Goal: Transaction & Acquisition: Purchase product/service

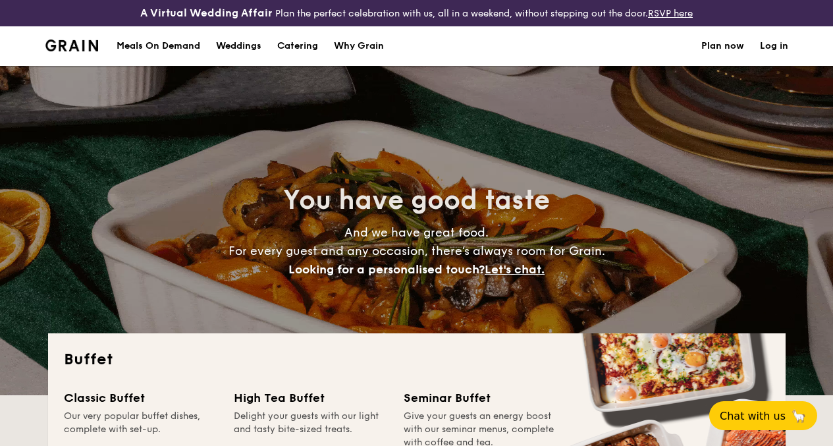
select select
click at [136, 60] on div "Meals On Demand" at bounding box center [159, 46] width 84 height 40
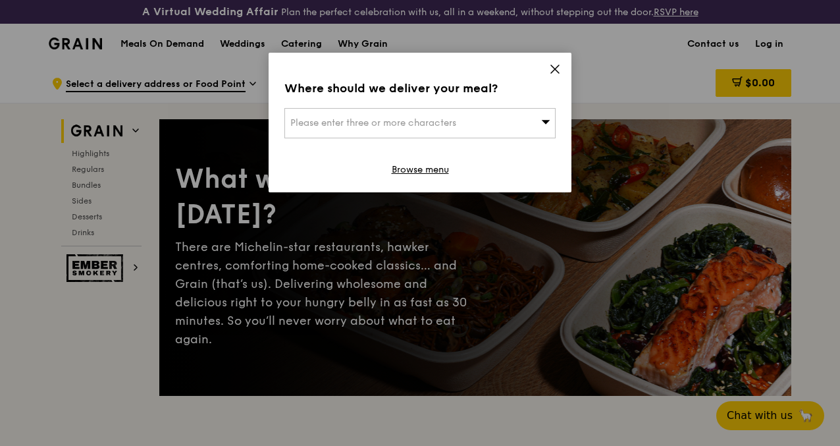
click at [482, 119] on div "Please enter three or more characters" at bounding box center [419, 123] width 271 height 30
click at [482, 119] on input "search" at bounding box center [420, 123] width 270 height 29
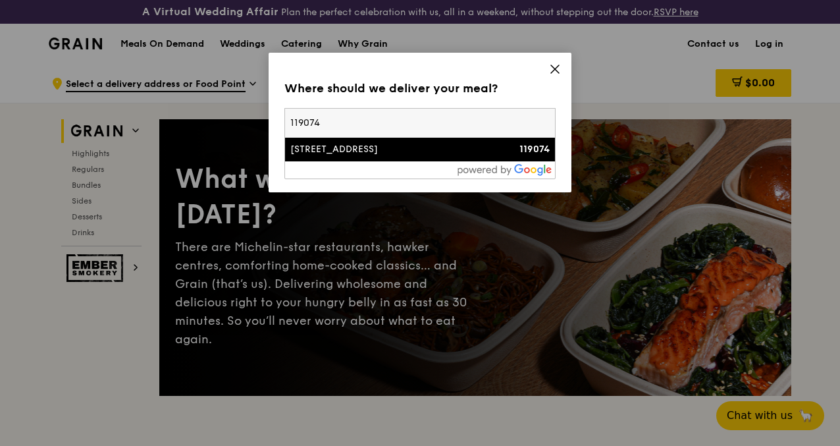
type input "119074"
click at [395, 151] on div "5 Lower Kent Ridge Road" at bounding box center [387, 149] width 195 height 13
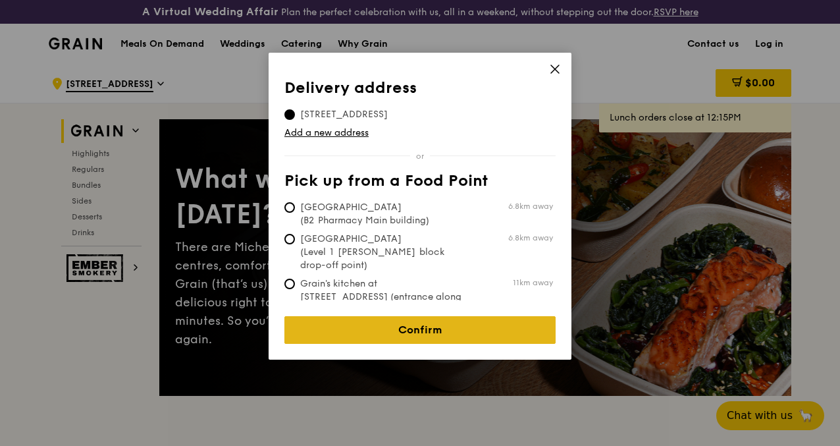
click at [417, 323] on link "Confirm" at bounding box center [419, 330] width 271 height 28
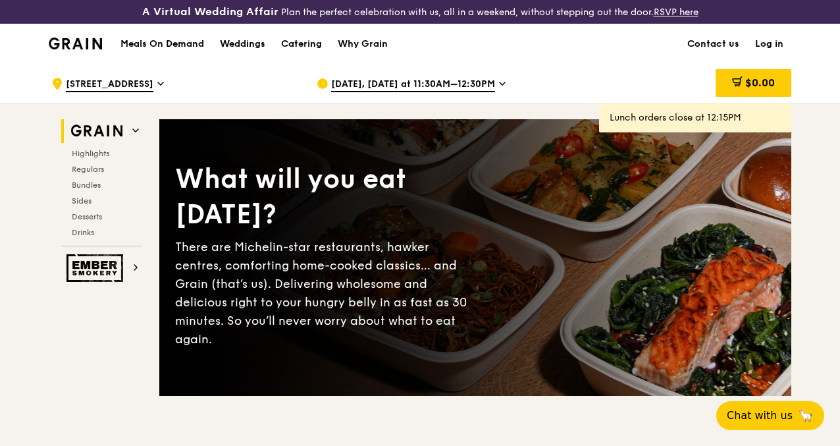
click at [379, 90] on span "[DATE], [DATE] at 11:30AM–12:30PM" at bounding box center [413, 85] width 164 height 14
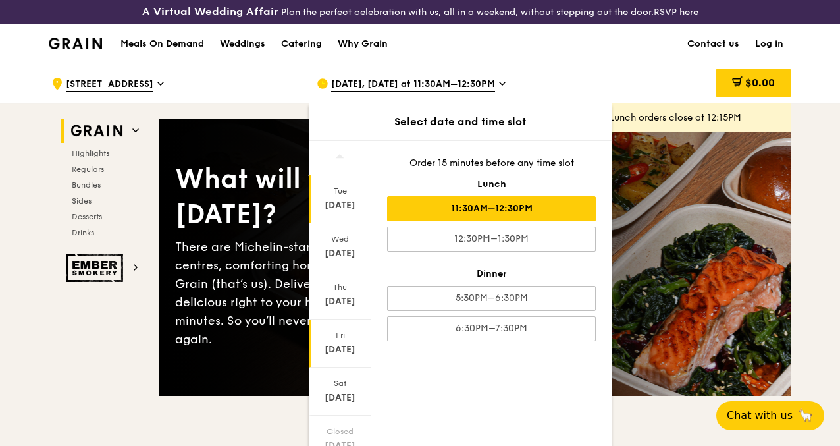
click at [342, 356] on div "Sep 26" at bounding box center [340, 349] width 59 height 13
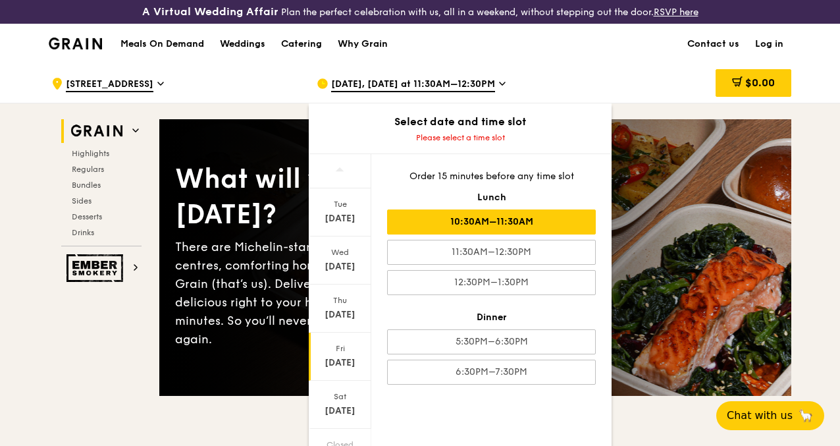
click at [533, 234] on div "10:30AM–11:30AM" at bounding box center [491, 221] width 209 height 25
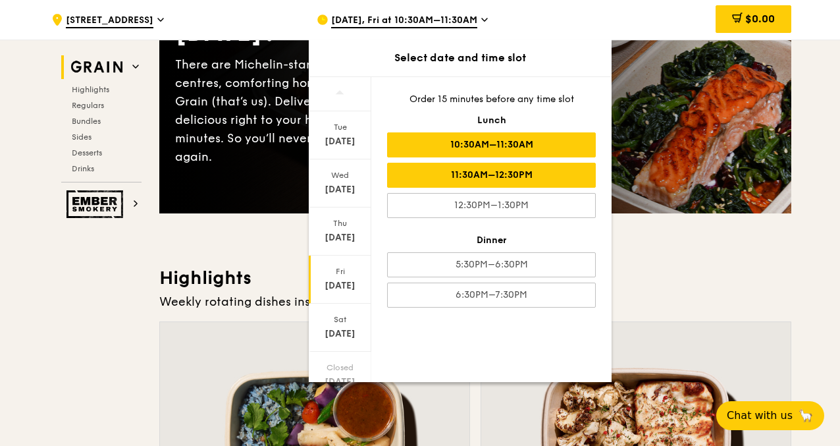
scroll to position [198, 0]
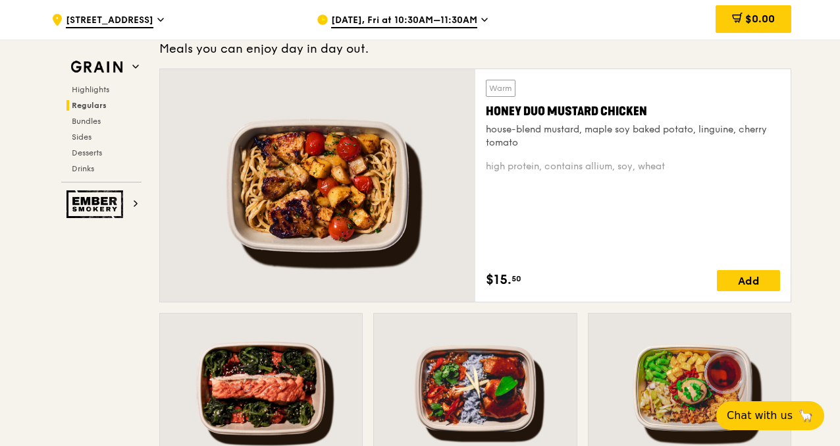
scroll to position [962, 0]
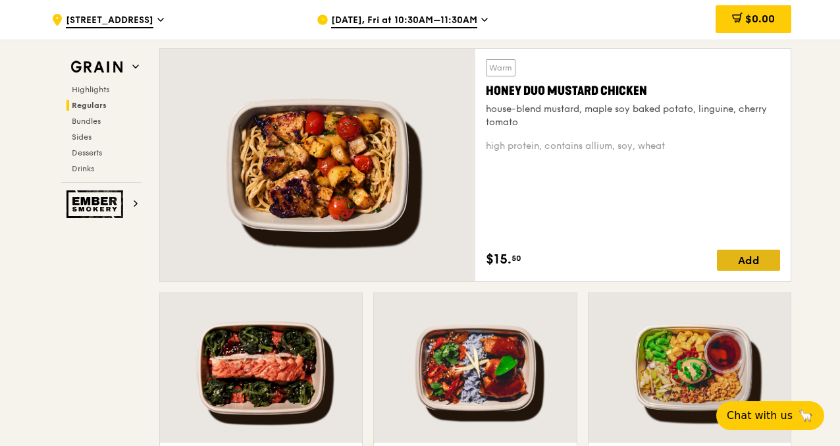
click at [758, 270] on div "Add" at bounding box center [748, 260] width 63 height 21
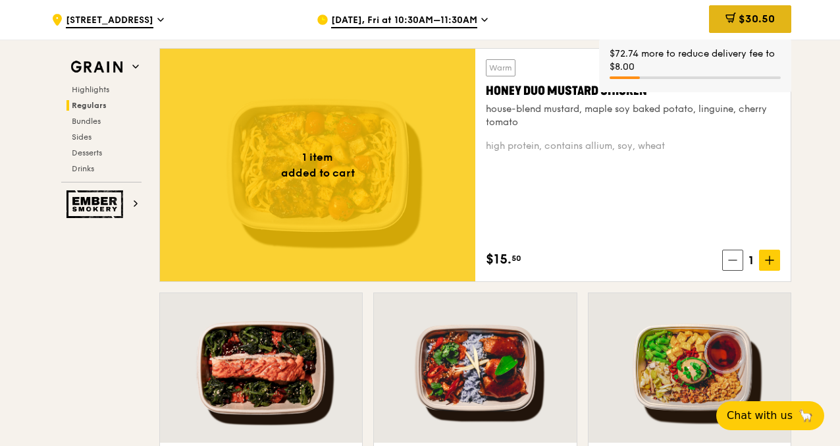
click at [753, 25] on span "$30.50" at bounding box center [757, 19] width 36 height 13
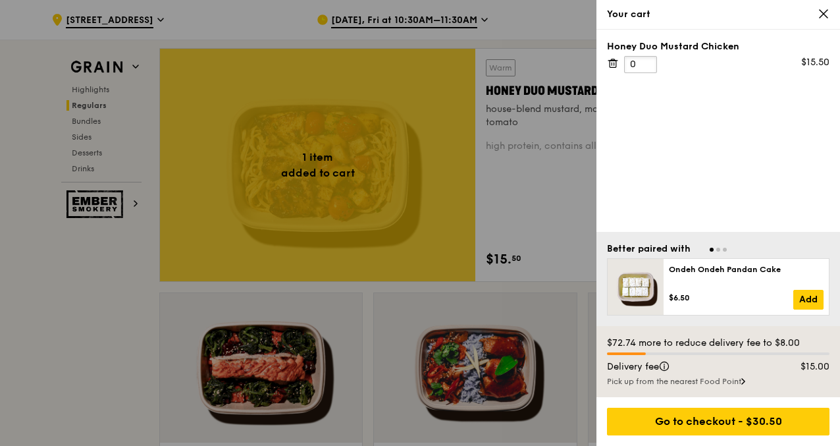
type input "0"
click at [638, 61] on input "0" at bounding box center [640, 64] width 33 height 17
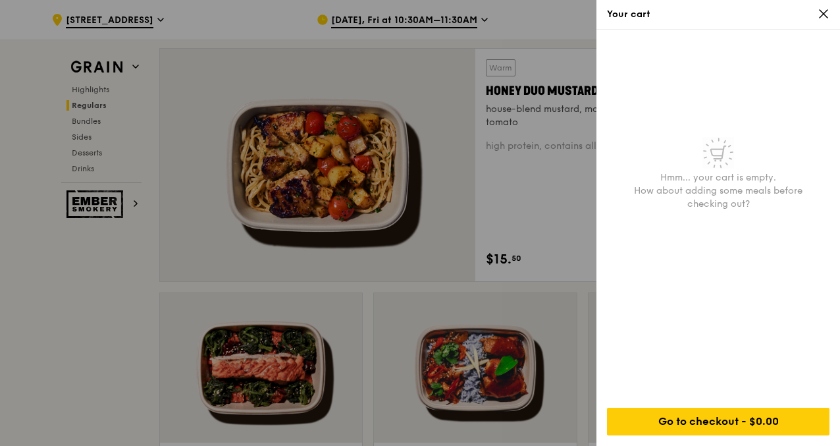
click at [823, 12] on icon at bounding box center [824, 14] width 8 height 8
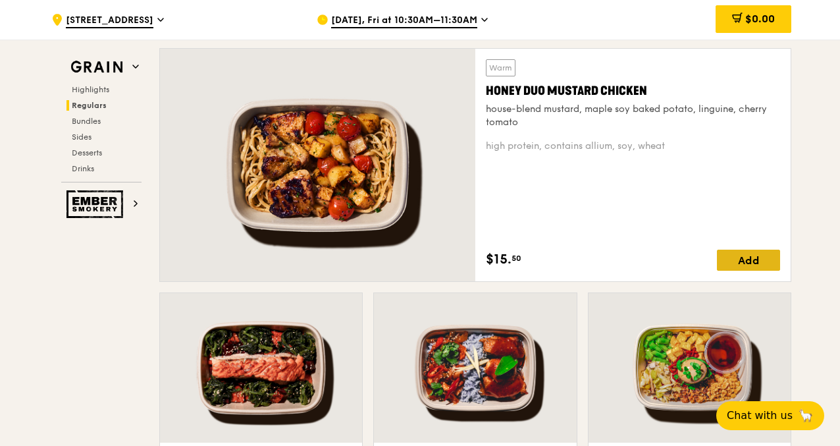
click at [764, 271] on div "Add" at bounding box center [748, 260] width 63 height 21
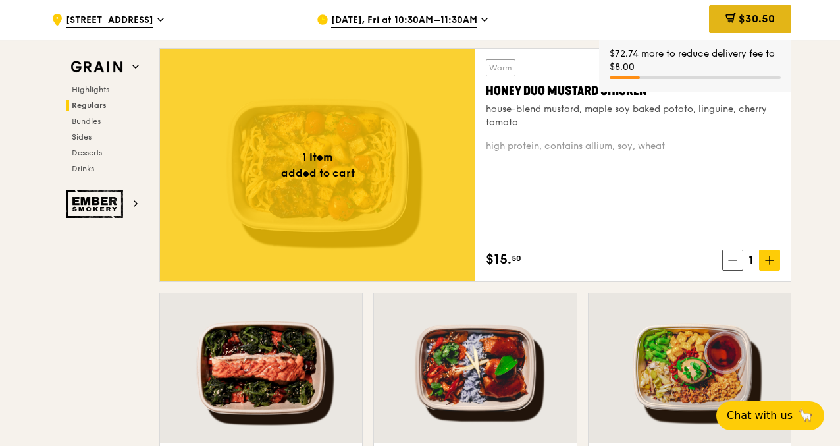
click at [768, 22] on span "$30.50" at bounding box center [757, 19] width 36 height 13
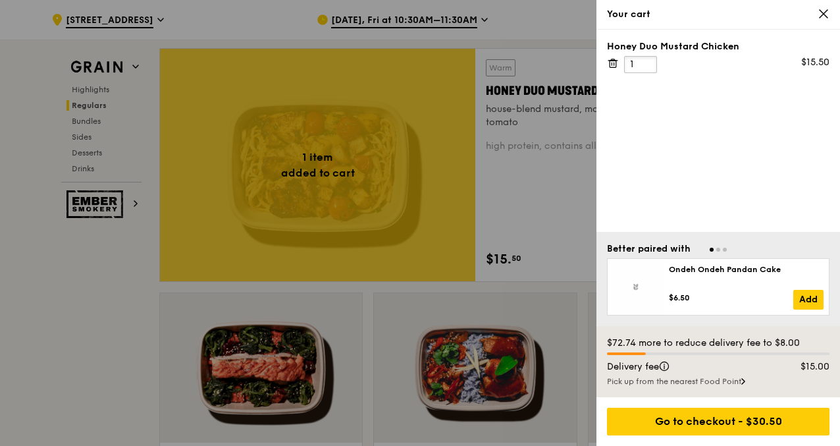
drag, startPoint x: 636, startPoint y: 63, endPoint x: 623, endPoint y: 65, distance: 13.4
click at [623, 65] on div "Honey Duo Mustard Chicken 1 $15.50" at bounding box center [718, 56] width 223 height 33
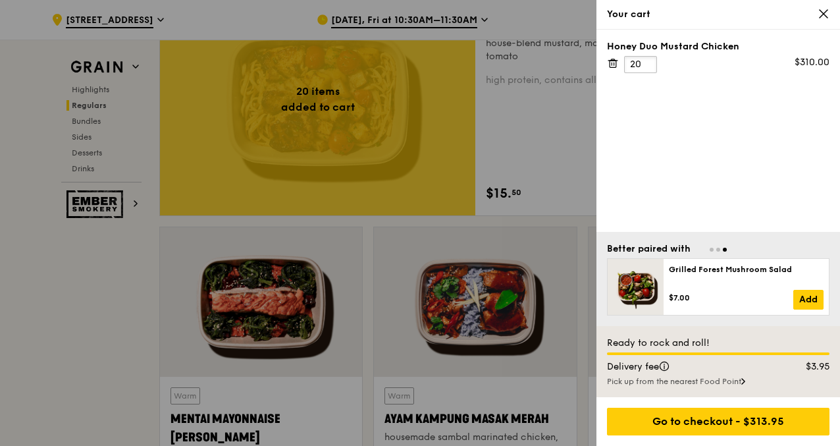
scroll to position [1094, 0]
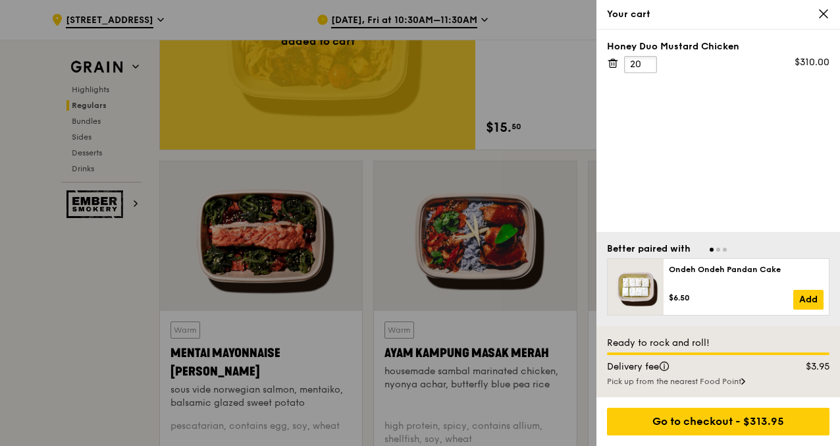
type input "20"
click at [553, 160] on div at bounding box center [420, 223] width 840 height 446
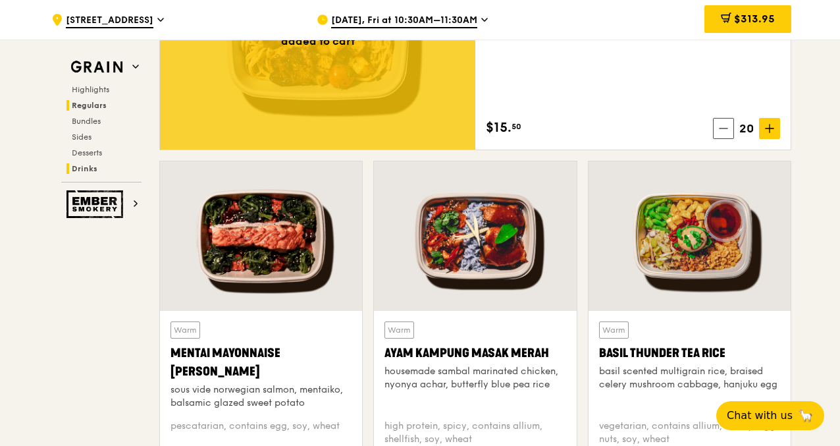
click at [86, 164] on span "Drinks" at bounding box center [85, 168] width 26 height 9
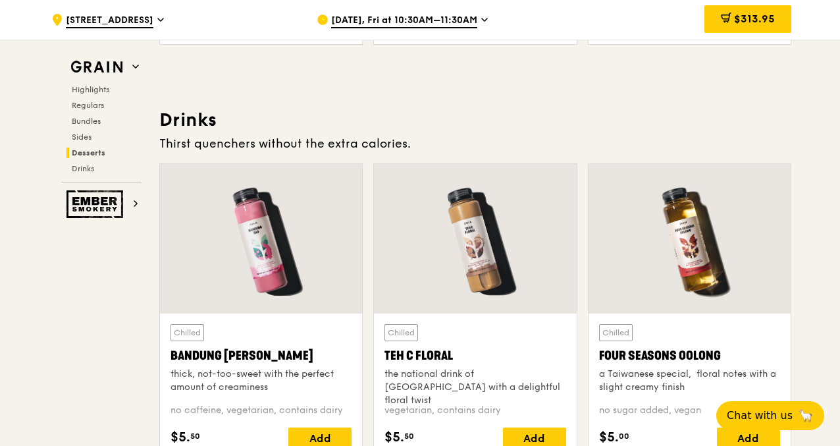
scroll to position [4595, 0]
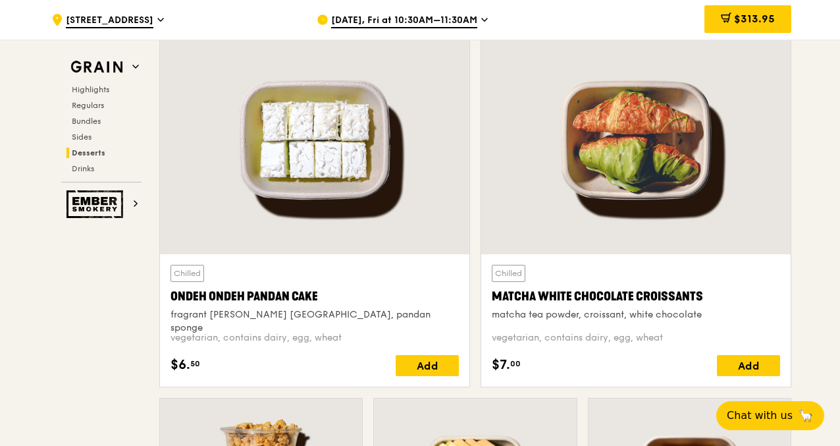
scroll to position [3805, 0]
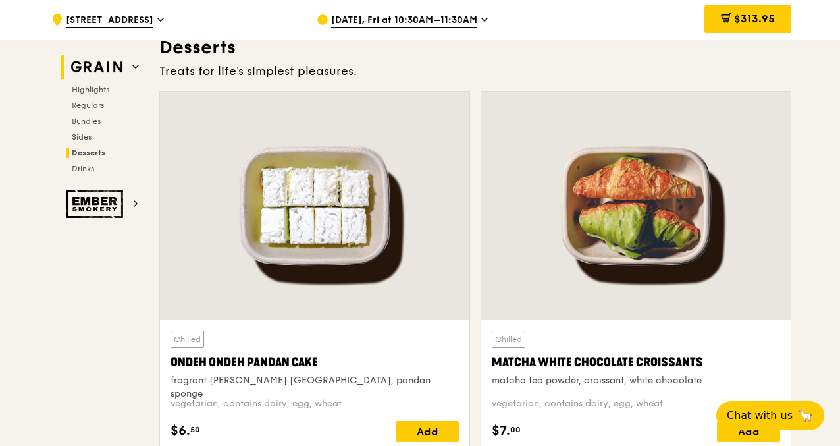
click at [123, 70] on img at bounding box center [97, 67] width 61 height 24
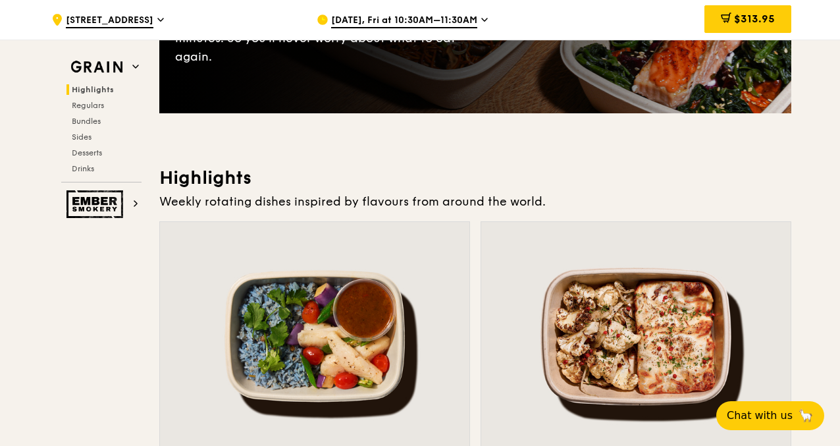
scroll to position [0, 0]
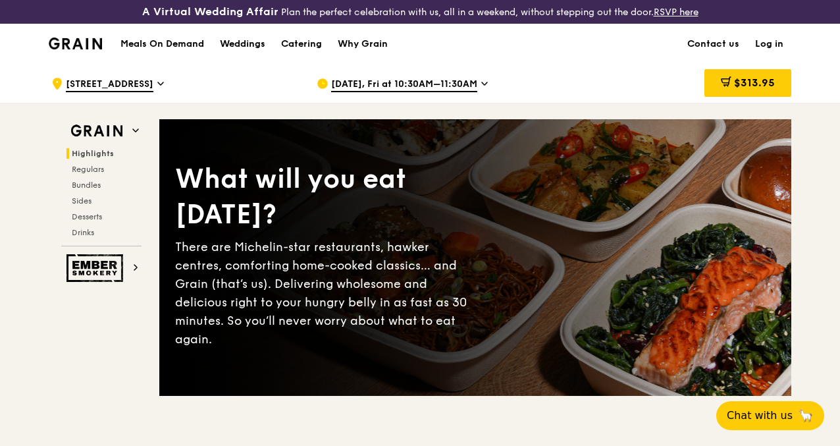
click at [73, 49] on img at bounding box center [75, 44] width 53 height 12
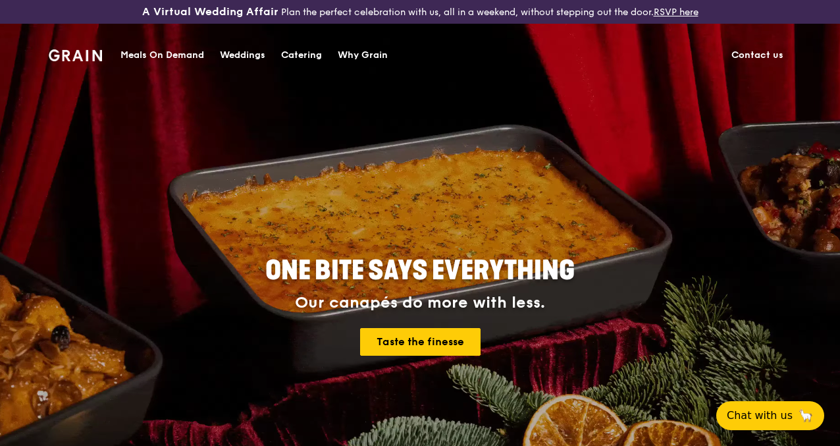
click at [183, 57] on div "Meals On Demand" at bounding box center [163, 56] width 84 height 40
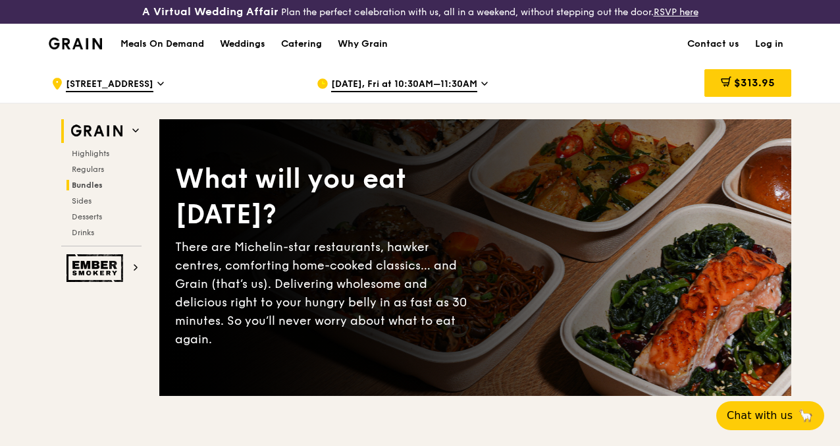
click at [90, 190] on span "Bundles" at bounding box center [87, 184] width 31 height 9
click at [88, 45] on div "Grain logo" at bounding box center [75, 43] width 53 height 40
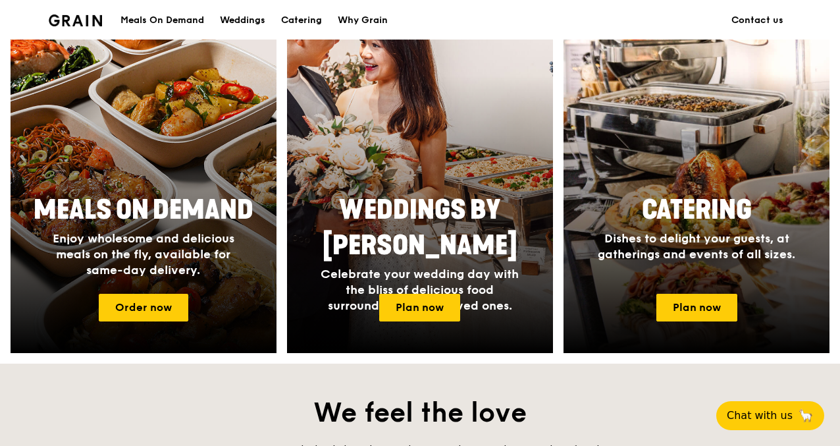
scroll to position [490, 0]
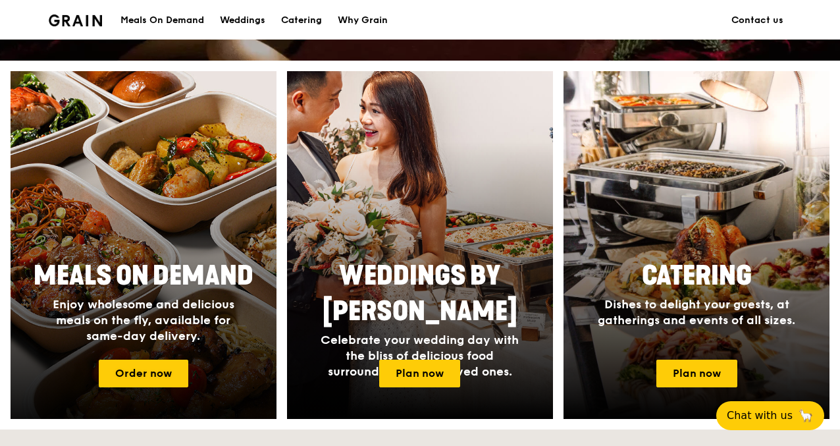
click at [136, 319] on span "Enjoy wholesome and delicious meals on the fly, available for same-day delivery." at bounding box center [144, 320] width 182 height 46
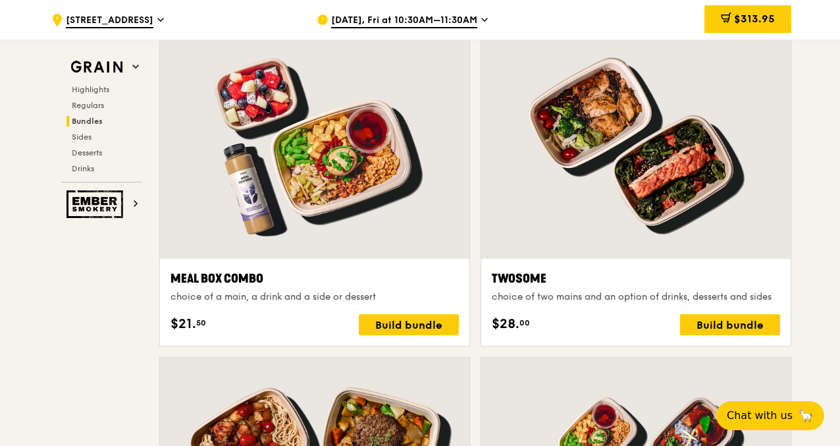
scroll to position [2028, 0]
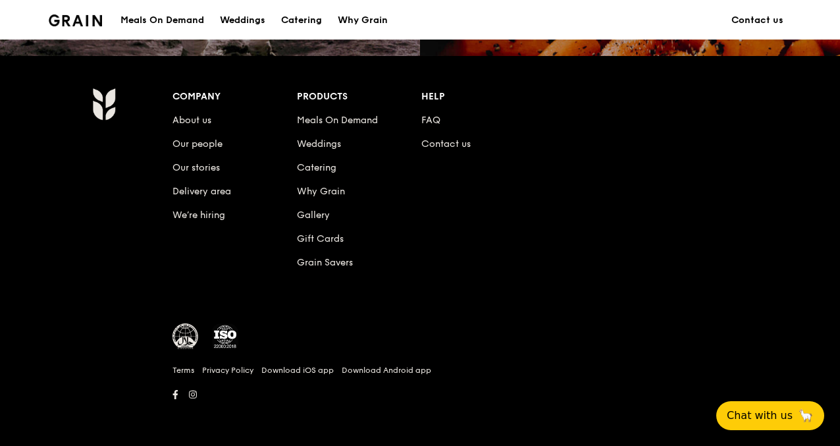
scroll to position [490, 0]
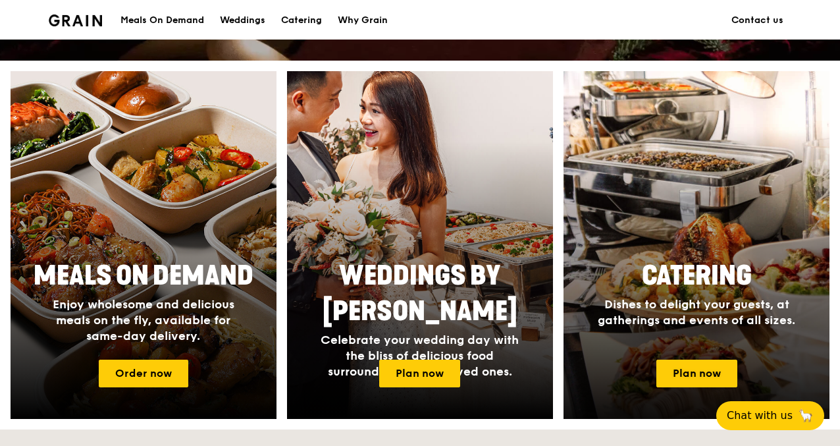
click at [630, 259] on div at bounding box center [697, 245] width 292 height 383
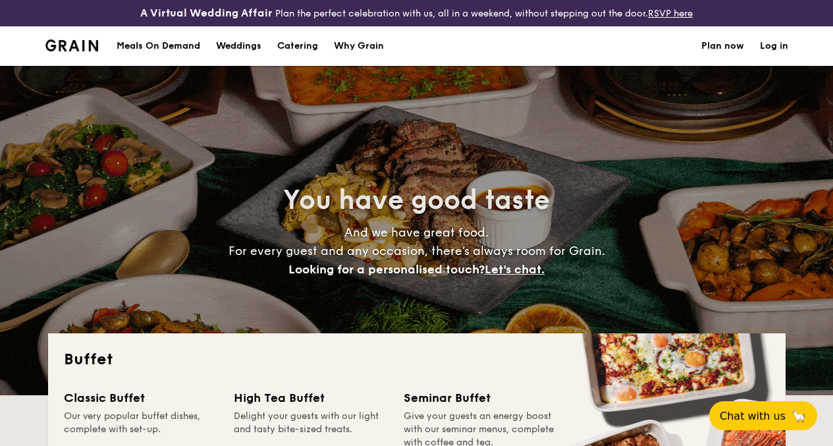
select select
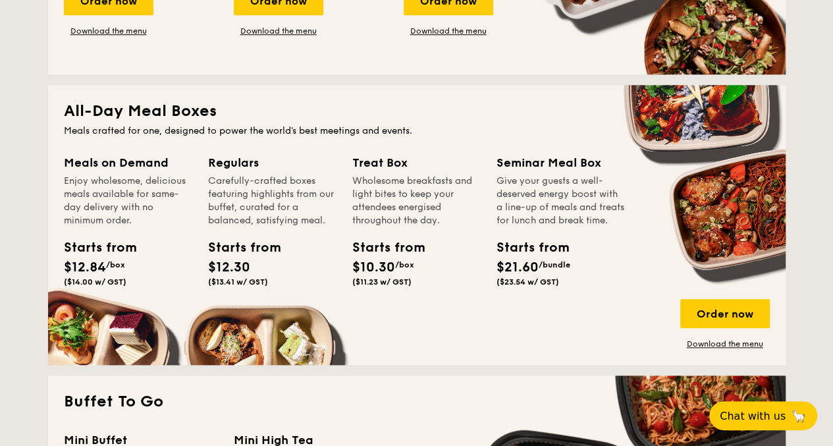
scroll to position [659, 0]
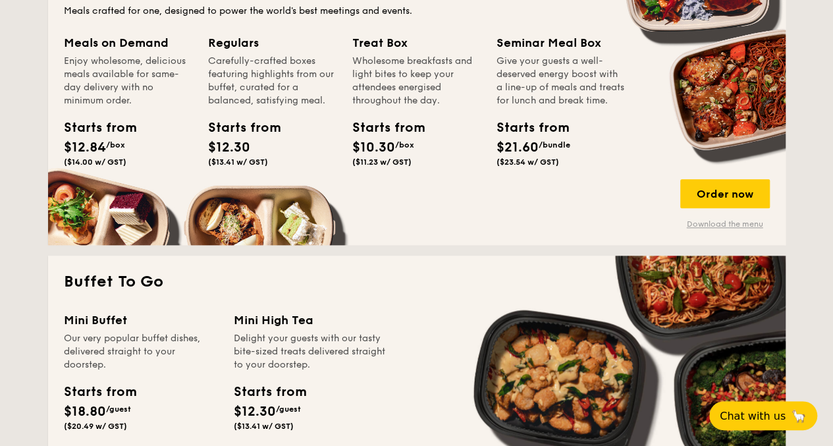
click at [730, 229] on link "Download the menu" at bounding box center [725, 224] width 90 height 11
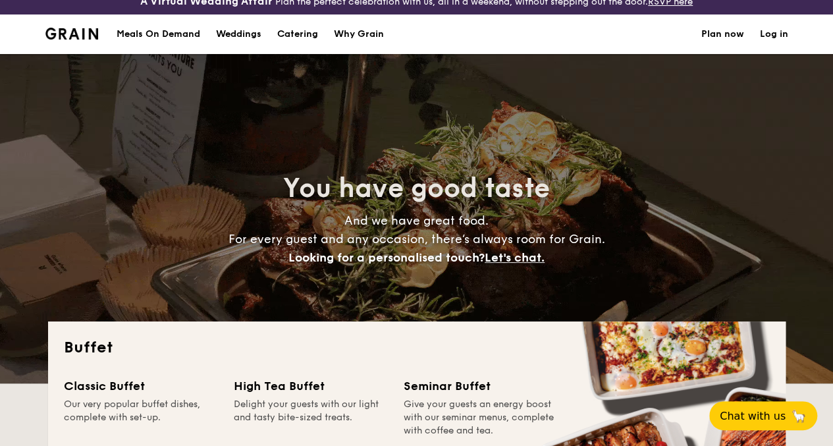
scroll to position [0, 0]
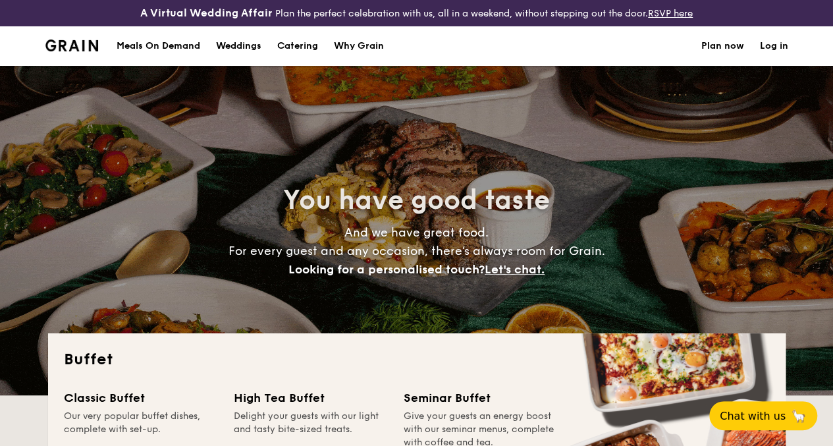
click at [74, 51] on img at bounding box center [71, 46] width 53 height 12
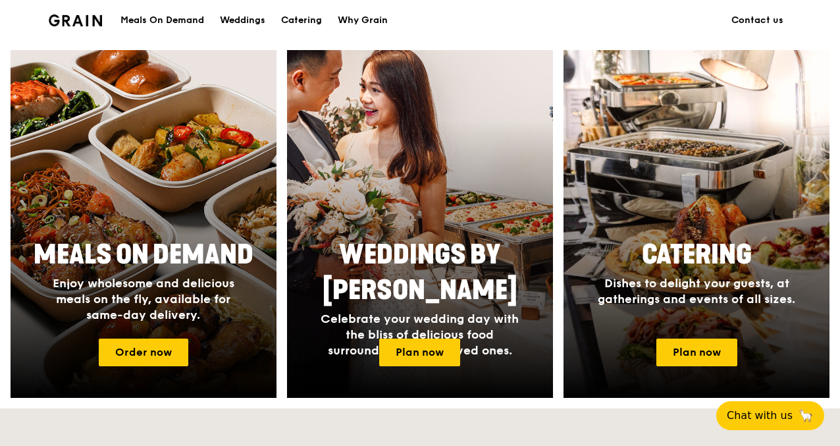
scroll to position [490, 0]
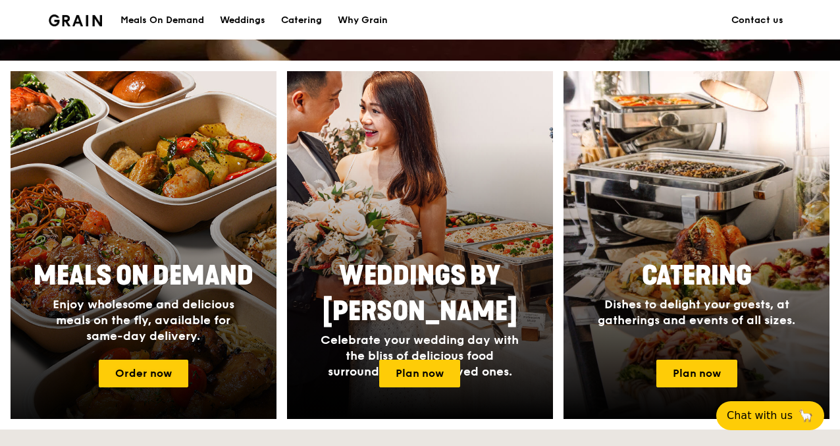
click at [148, 367] on div at bounding box center [143, 245] width 292 height 383
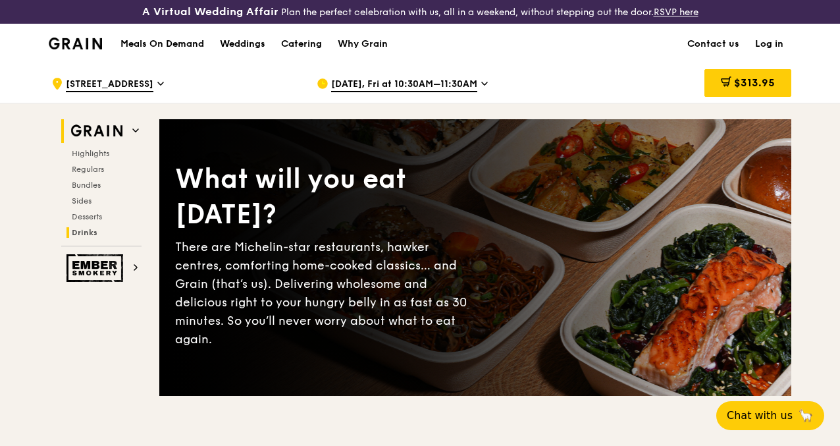
click at [78, 237] on span "Drinks" at bounding box center [85, 232] width 26 height 9
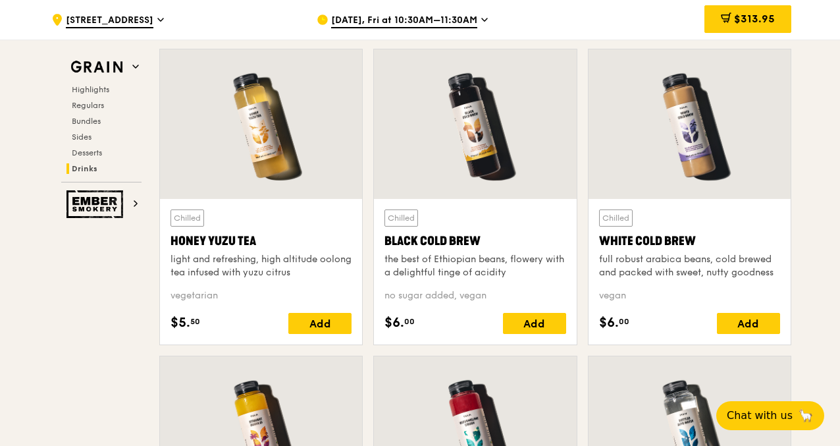
scroll to position [4925, 0]
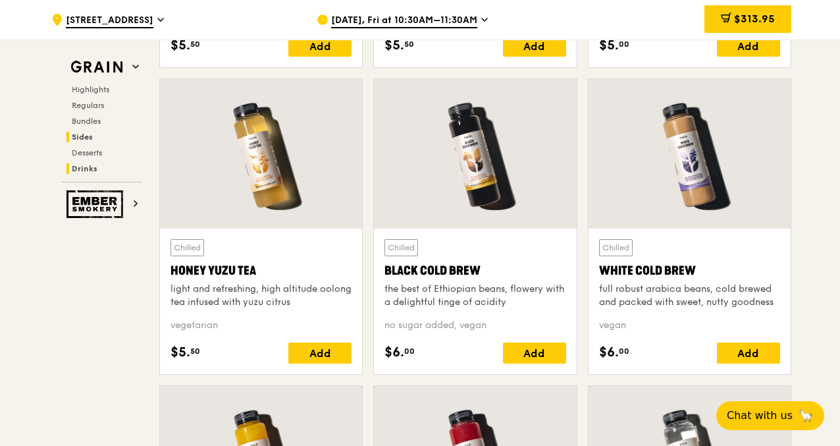
click at [84, 138] on span "Sides" at bounding box center [82, 136] width 21 height 9
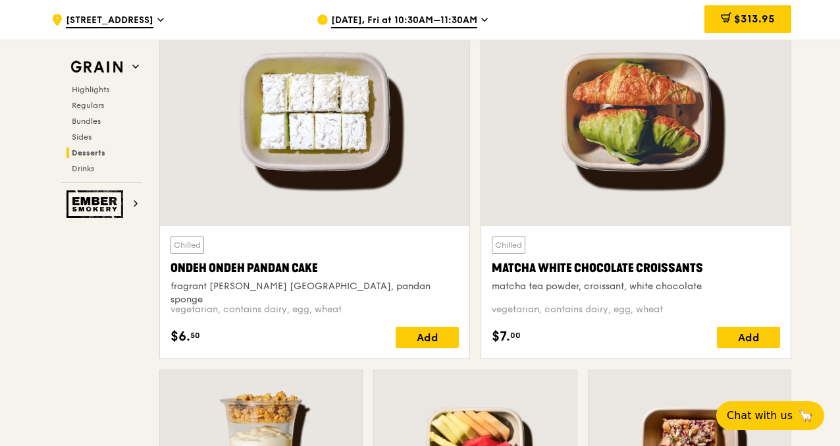
scroll to position [4097, 0]
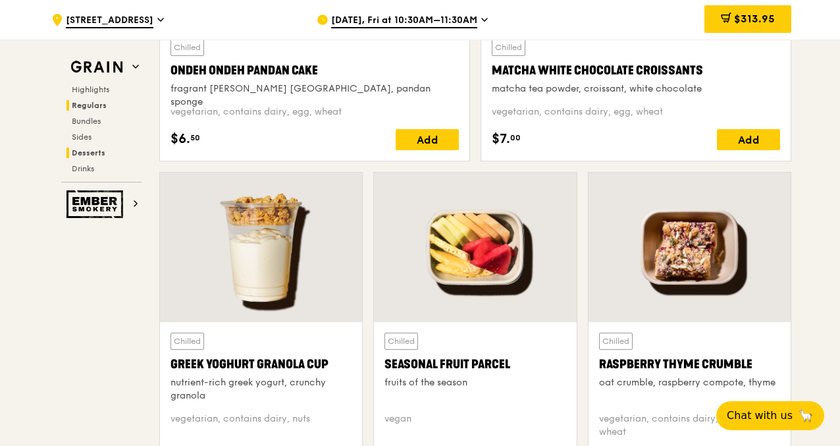
click at [85, 110] on h2 "Regulars" at bounding box center [104, 105] width 75 height 11
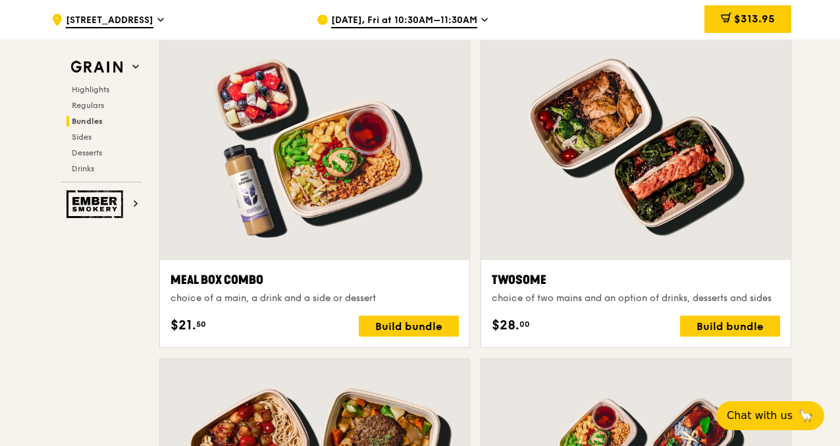
scroll to position [2032, 0]
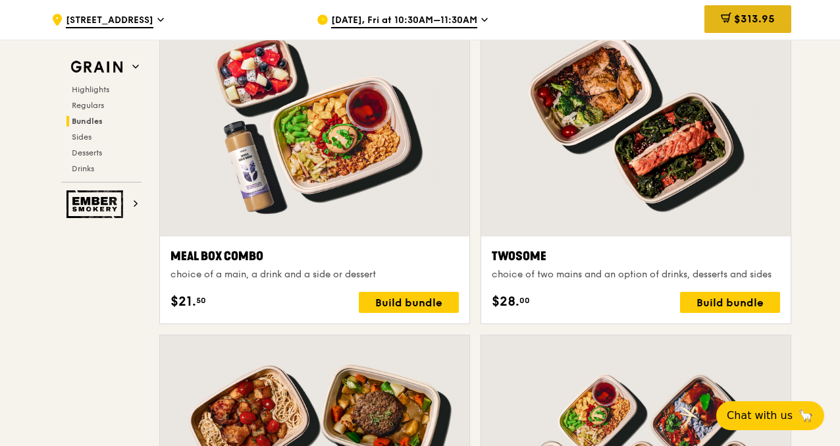
click at [753, 18] on span "$313.95" at bounding box center [754, 19] width 41 height 13
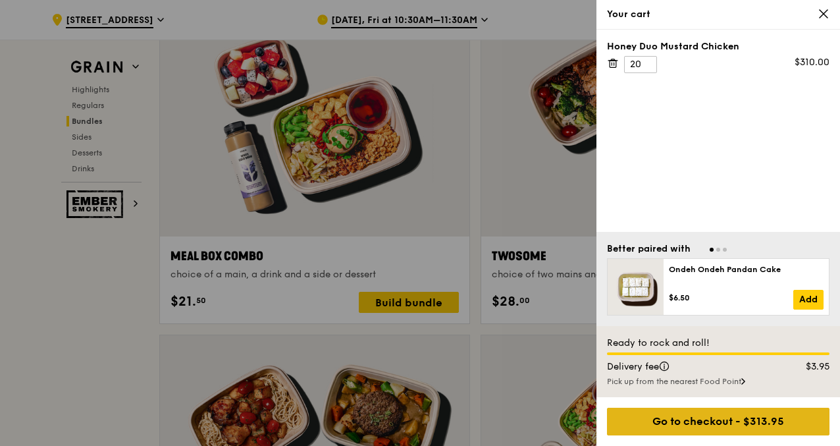
click at [730, 426] on div "Go to checkout - $313.95" at bounding box center [718, 422] width 223 height 28
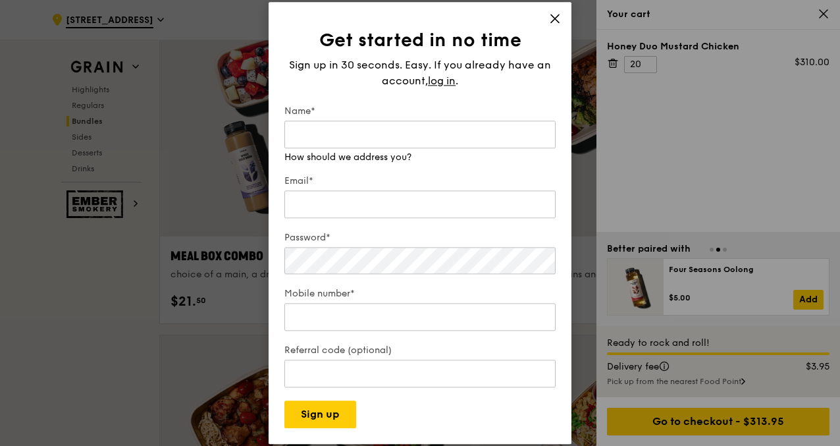
scroll to position [2164, 0]
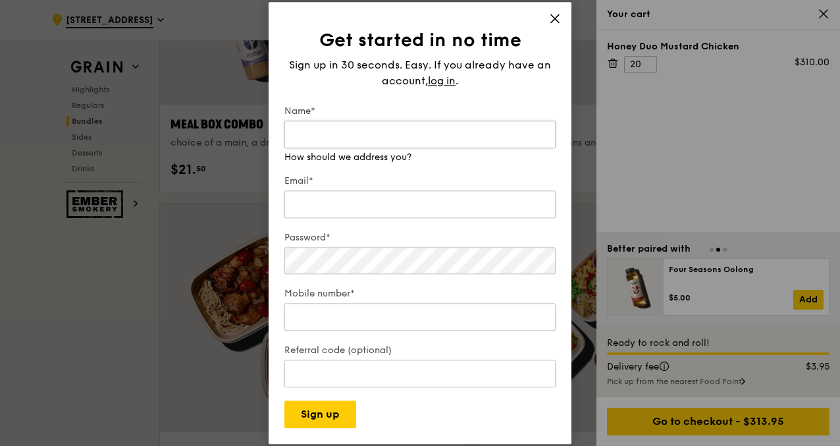
click at [416, 131] on input "Name*" at bounding box center [419, 135] width 271 height 28
type input "Vivien Heng"
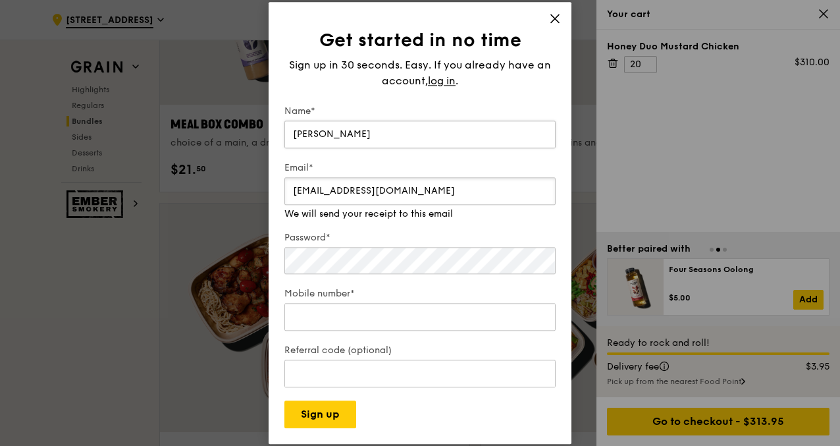
type input "vivien.heng@transmedicgroup.com"
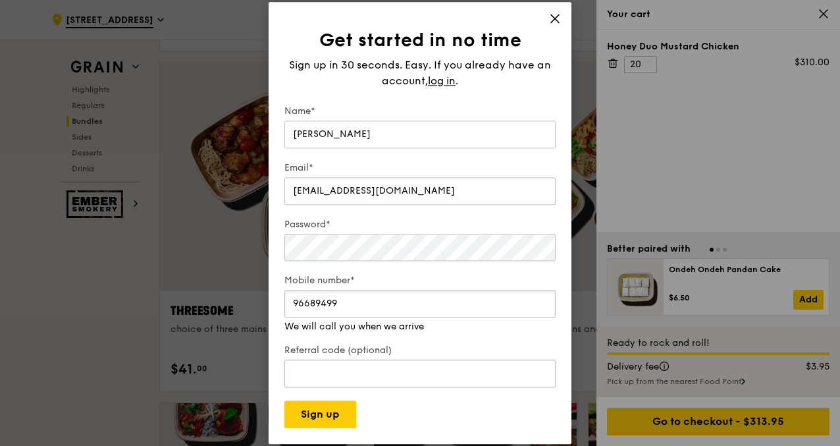
scroll to position [2362, 0]
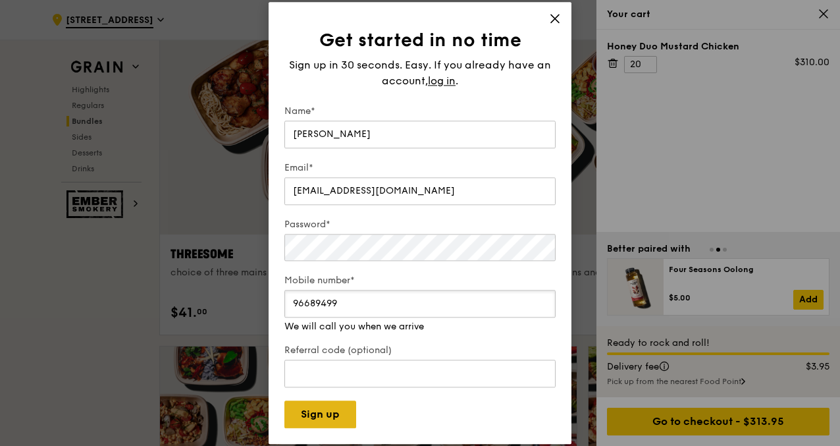
type input "96689499"
click at [331, 417] on button "Sign up" at bounding box center [320, 414] width 72 height 28
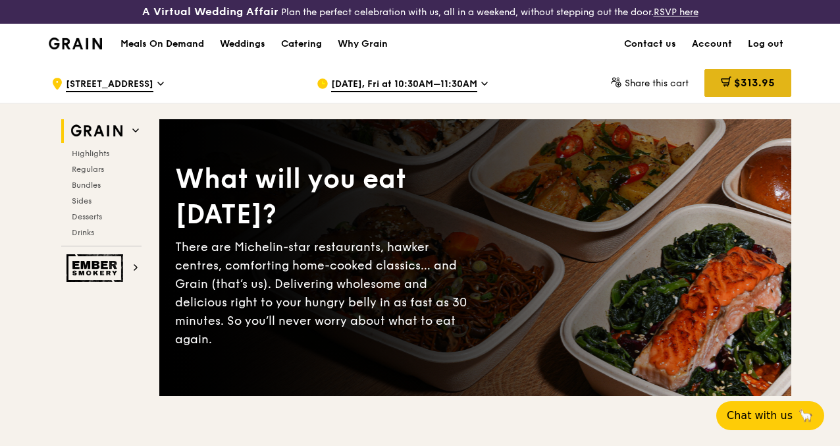
click at [732, 97] on div "$313.95" at bounding box center [748, 83] width 87 height 28
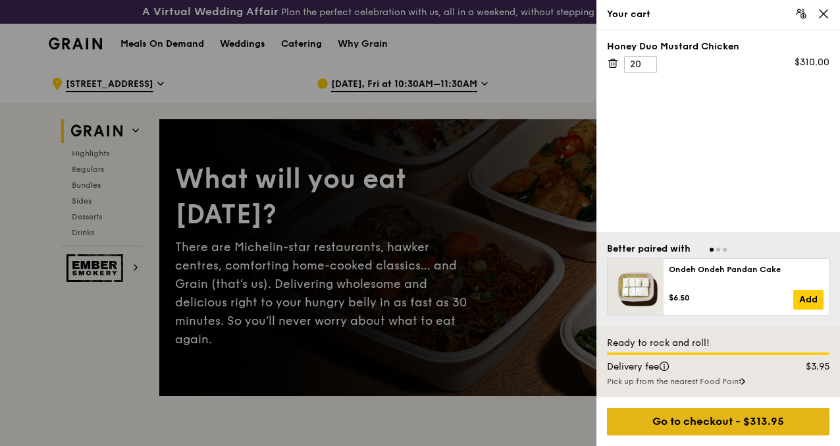
click at [765, 423] on div "Go to checkout - $313.95" at bounding box center [718, 422] width 223 height 28
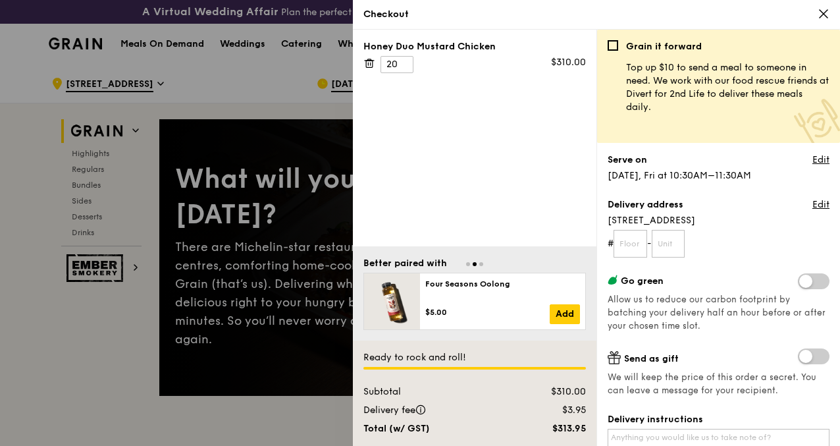
click at [803, 356] on span at bounding box center [814, 356] width 32 height 16
click at [801, 358] on input "checkbox" at bounding box center [801, 358] width 0 height 0
click at [632, 246] on input "text" at bounding box center [631, 244] width 34 height 28
type input "10"
type input "00"
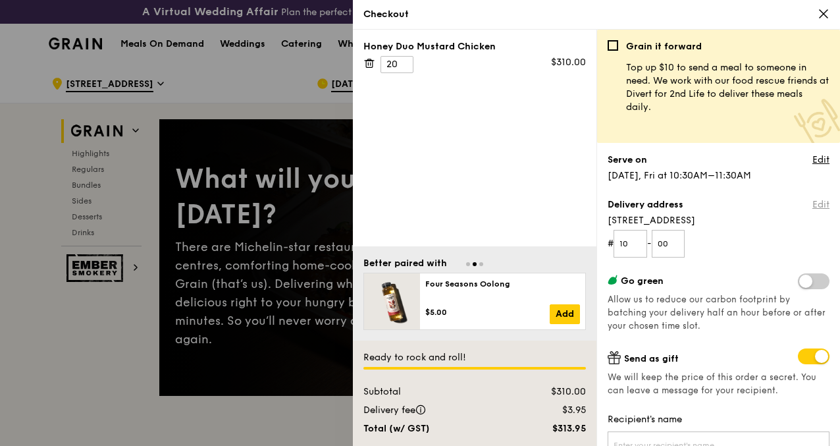
click at [813, 206] on link "Edit" at bounding box center [821, 204] width 17 height 13
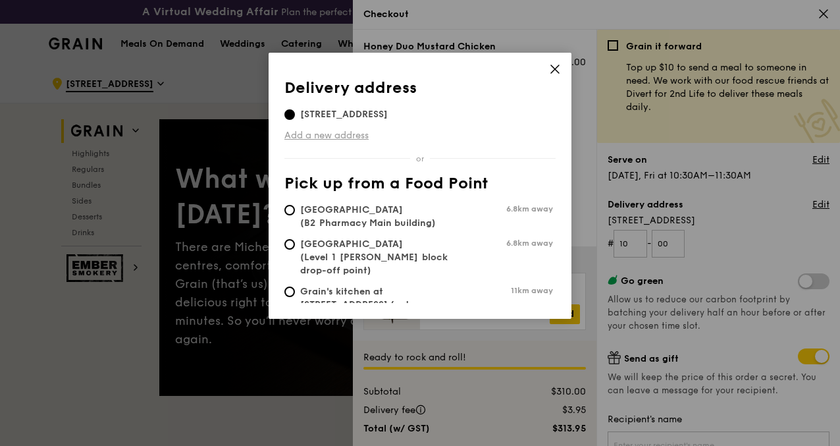
drag, startPoint x: 553, startPoint y: 73, endPoint x: 365, endPoint y: 134, distance: 196.6
click at [367, 134] on div "Delivery address Pick up from a Food Point Delivery address [STREET_ADDRESS] Ad…" at bounding box center [420, 186] width 303 height 266
drag, startPoint x: 365, startPoint y: 134, endPoint x: 357, endPoint y: 134, distance: 8.6
click at [357, 134] on link "Add a new address" at bounding box center [419, 135] width 271 height 13
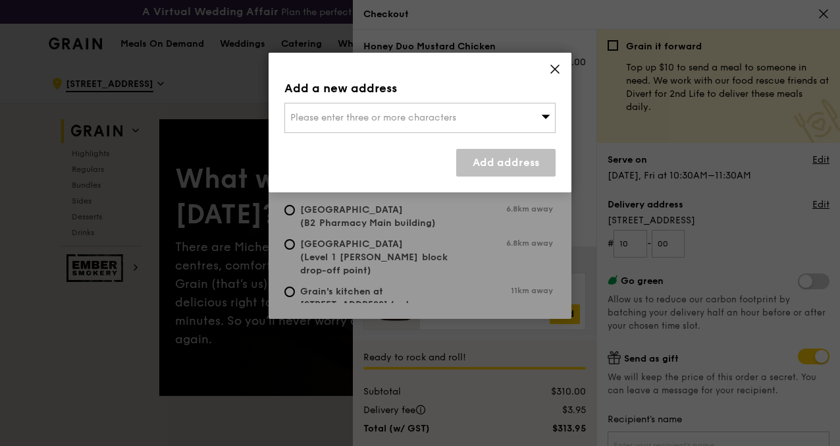
click at [553, 74] on icon at bounding box center [555, 69] width 12 height 12
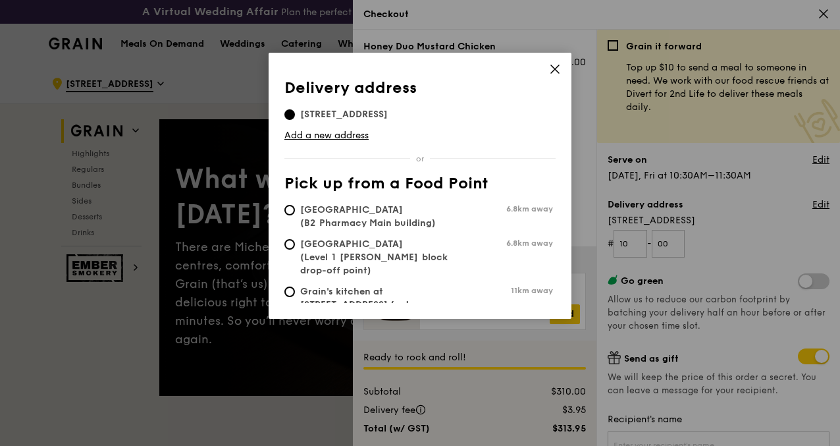
click at [553, 68] on icon at bounding box center [555, 69] width 8 height 8
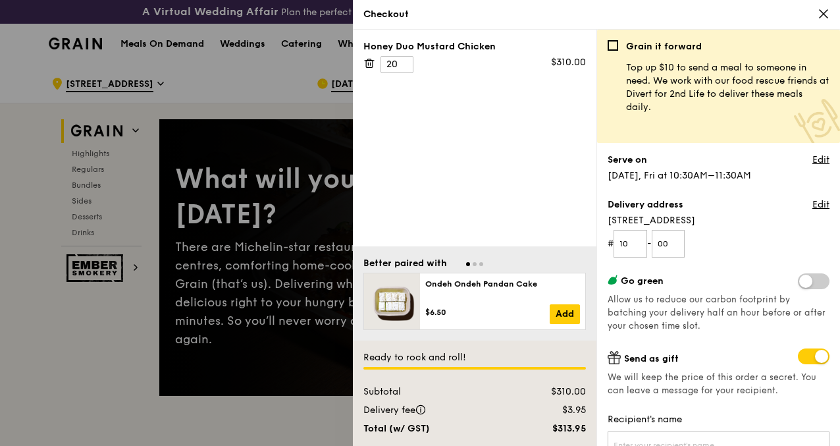
click at [738, 238] on form "# 10 - 00" at bounding box center [719, 244] width 222 height 28
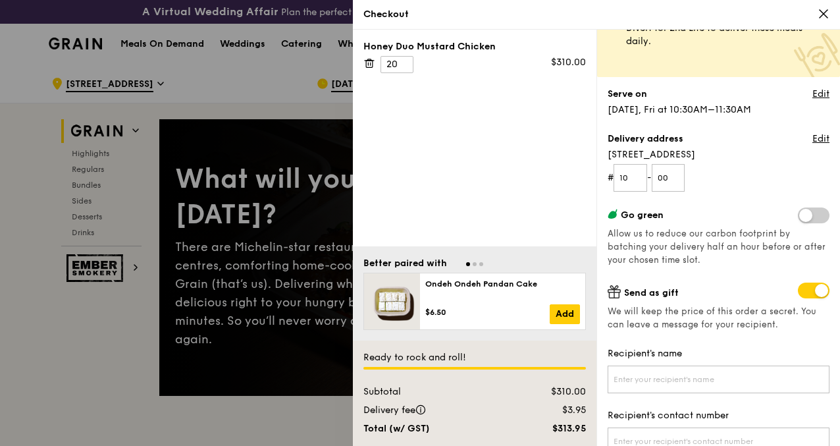
scroll to position [132, 0]
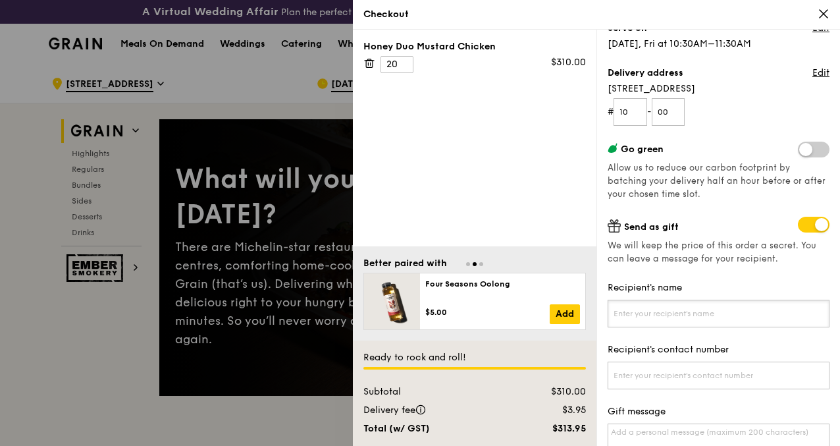
click at [717, 304] on input "Recipient's name" at bounding box center [719, 314] width 222 height 28
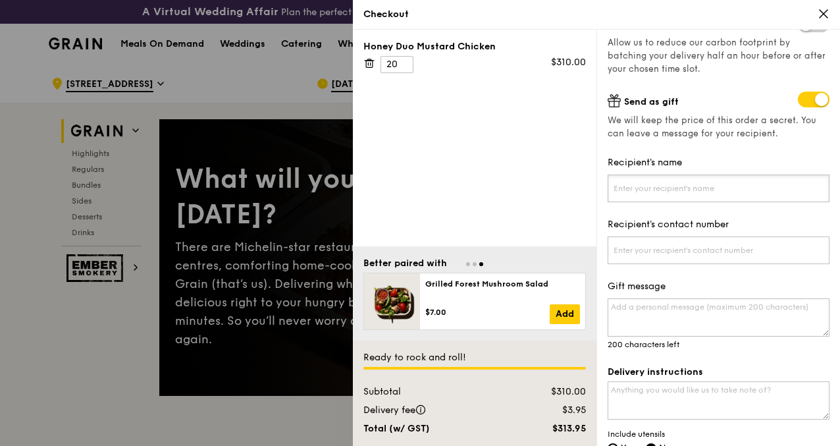
scroll to position [263, 0]
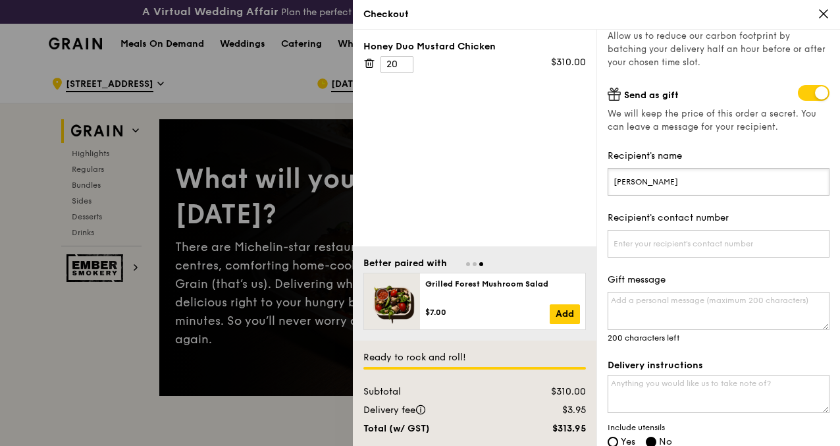
click at [649, 177] on input "Dr. Cherrie" at bounding box center [719, 182] width 222 height 28
click at [699, 179] on input "Dr. Cherie" at bounding box center [719, 182] width 222 height 28
type input "Dr. Cherie Ng"
click at [748, 248] on input "Recipient's contact number" at bounding box center [719, 244] width 222 height 28
paste input "9173 4850"
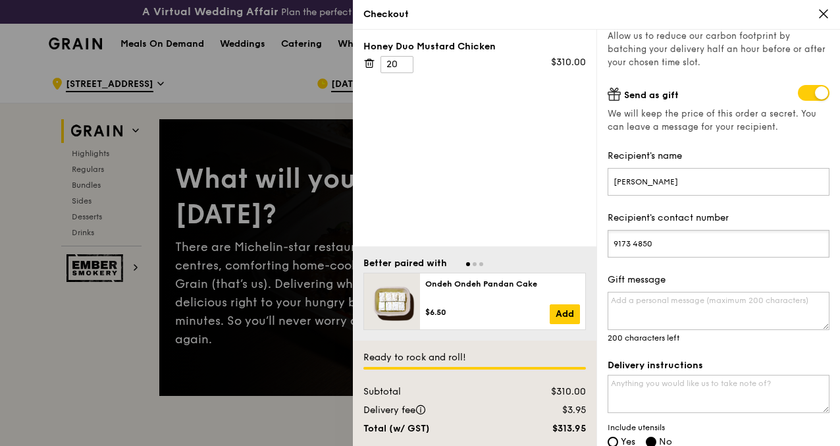
click at [632, 242] on input "9173 4850" at bounding box center [719, 244] width 222 height 28
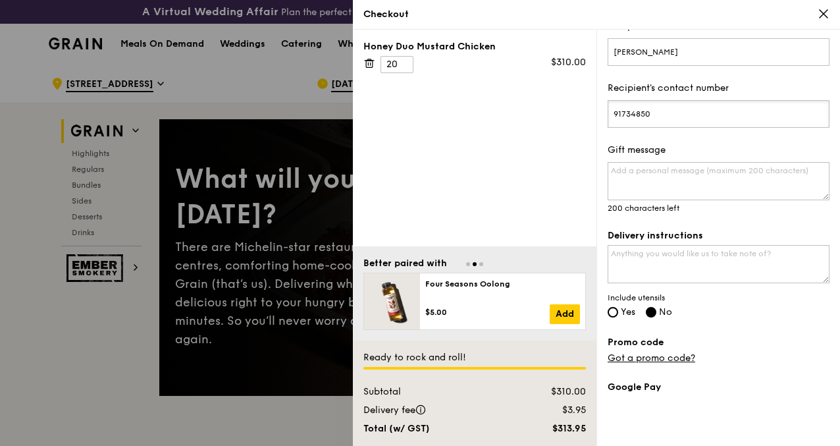
scroll to position [395, 0]
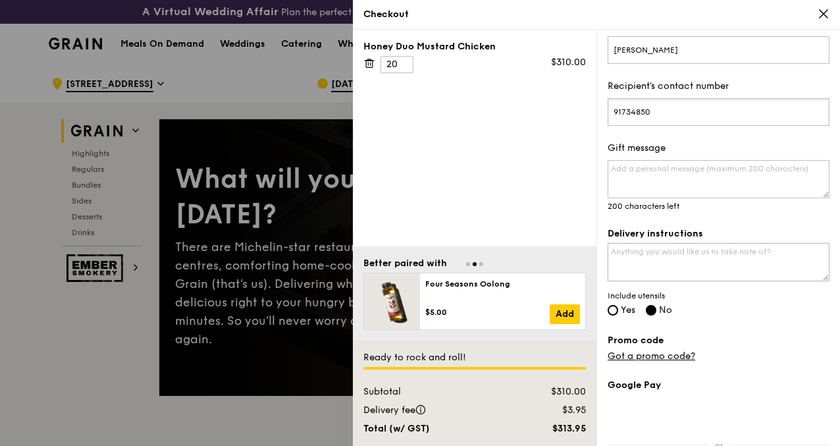
type input "91734850"
click at [730, 268] on textarea "Delivery instructions" at bounding box center [719, 262] width 222 height 38
type textarea "d"
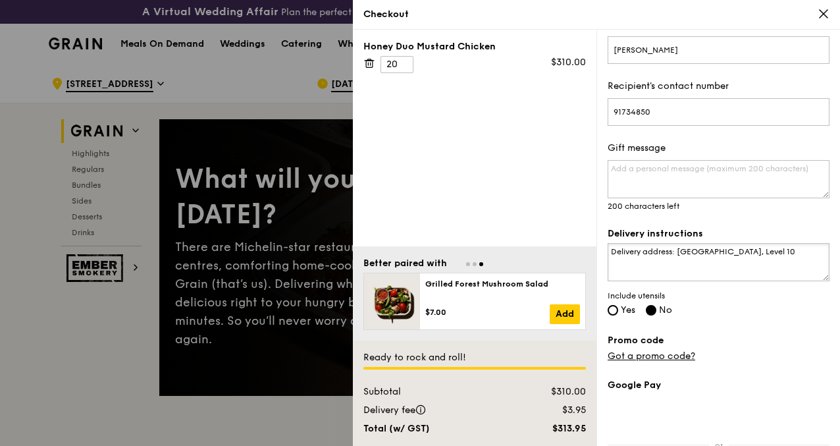
type textarea "Delivery address: NUH Medical Centre, Level 10"
click at [612, 309] on input "Yes" at bounding box center [613, 310] width 11 height 11
radio input "true"
radio input "false"
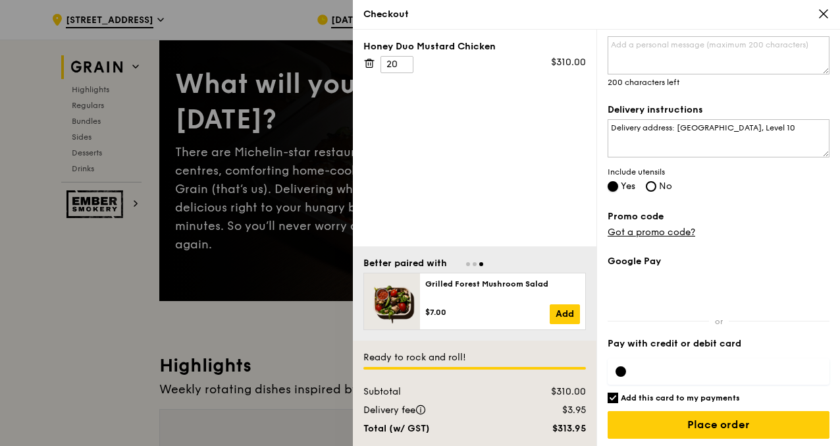
scroll to position [132, 0]
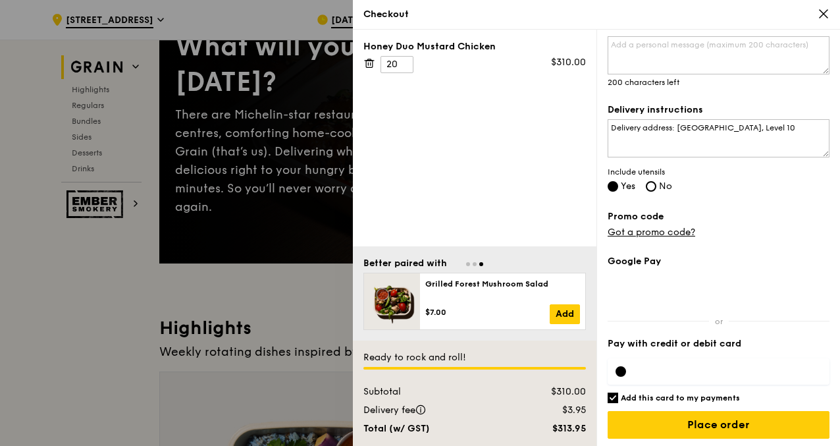
click at [625, 372] on div at bounding box center [719, 371] width 222 height 26
click at [611, 394] on input "Add this card to my payments" at bounding box center [613, 397] width 11 height 11
click at [618, 373] on div at bounding box center [621, 371] width 11 height 11
click at [678, 396] on h6 "Add this card to my payments" at bounding box center [680, 397] width 119 height 11
click at [618, 396] on input "Add this card to my payments" at bounding box center [613, 397] width 11 height 11
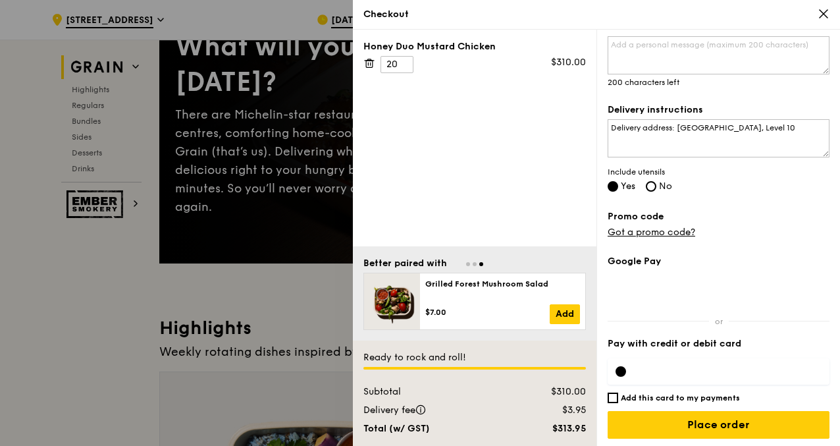
checkbox input "true"
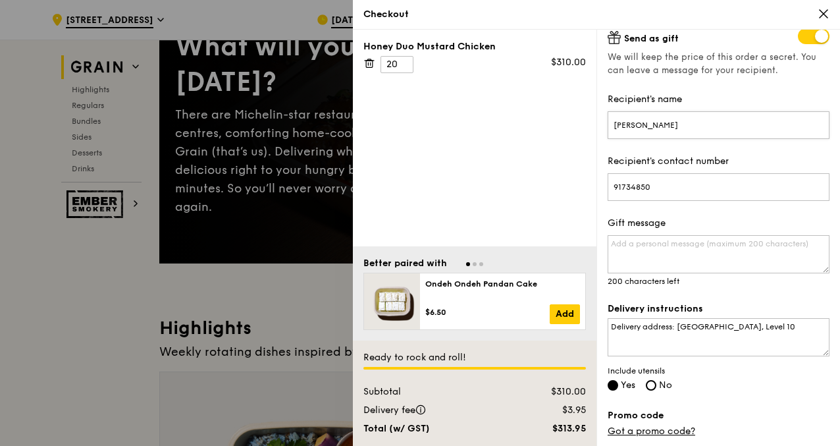
scroll to position [519, 0]
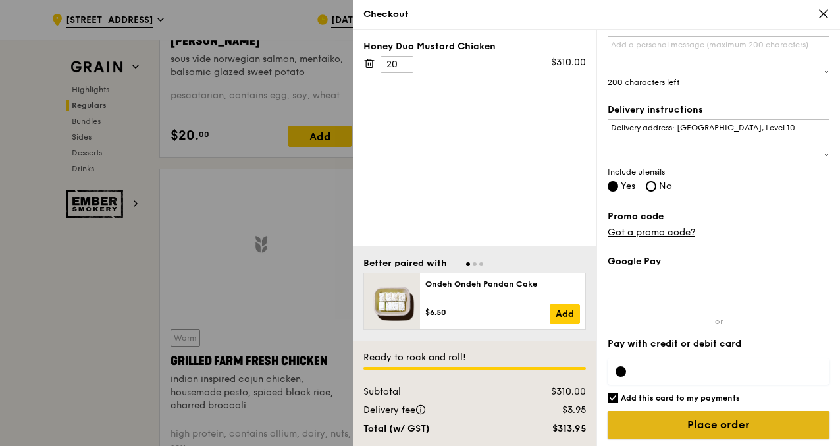
click at [723, 418] on input "Place order" at bounding box center [719, 425] width 222 height 28
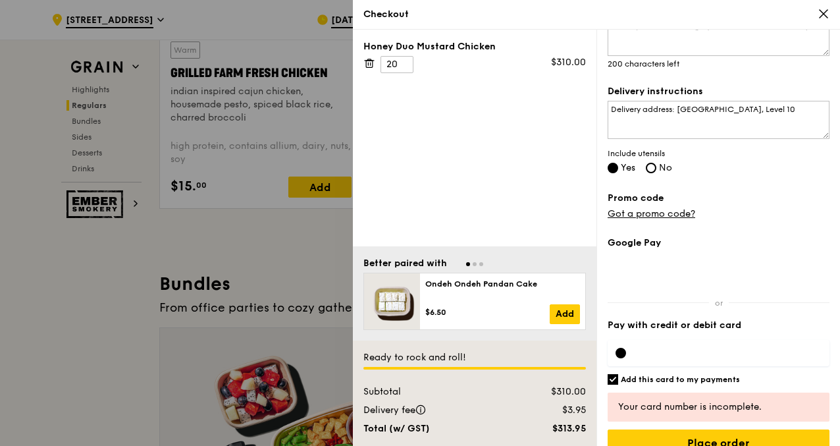
scroll to position [556, 0]
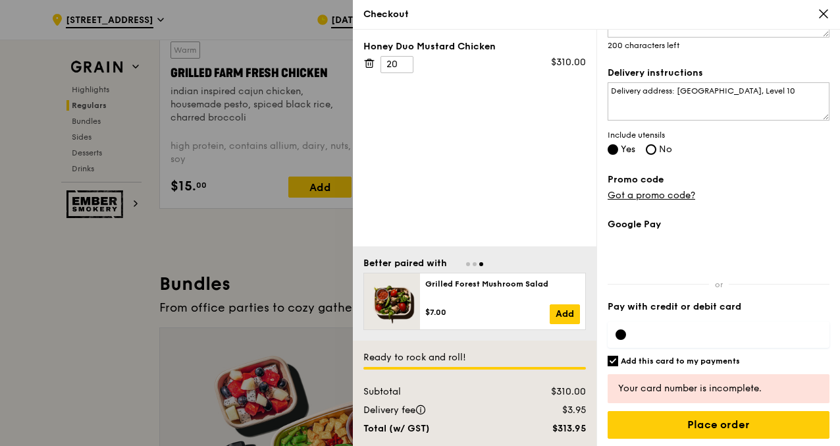
click at [669, 337] on div at bounding box center [719, 334] width 222 height 26
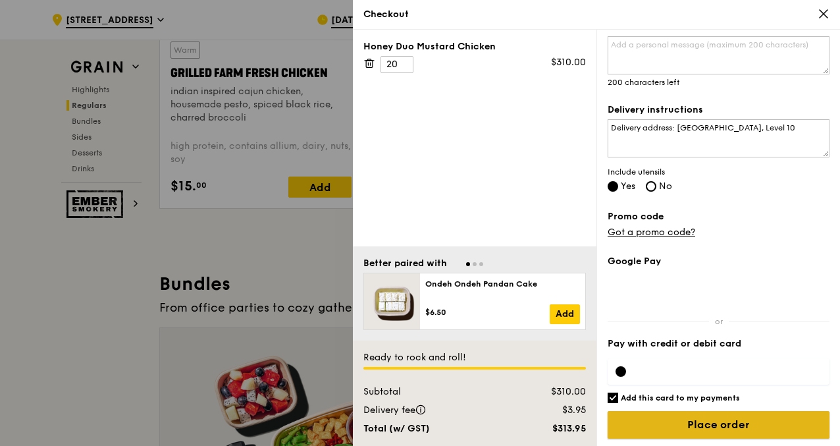
click at [754, 429] on input "Place order" at bounding box center [719, 425] width 222 height 28
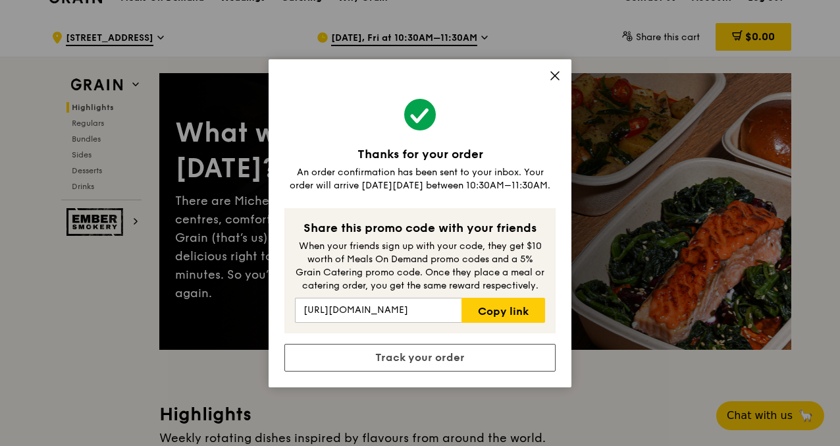
scroll to position [66, 0]
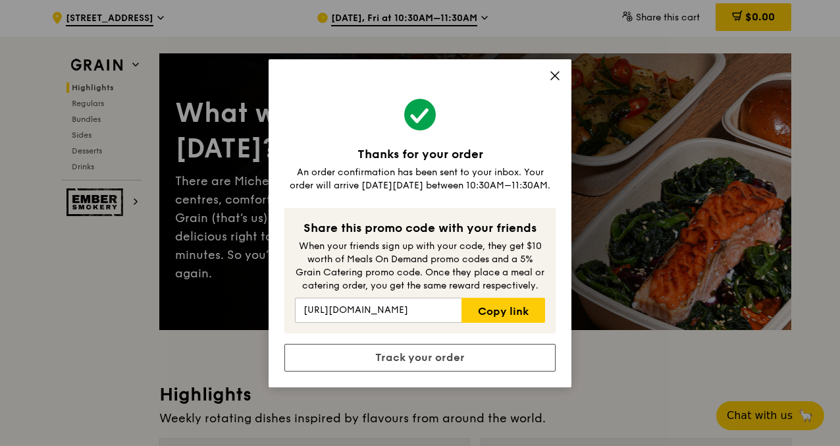
click at [554, 76] on icon at bounding box center [555, 76] width 8 height 8
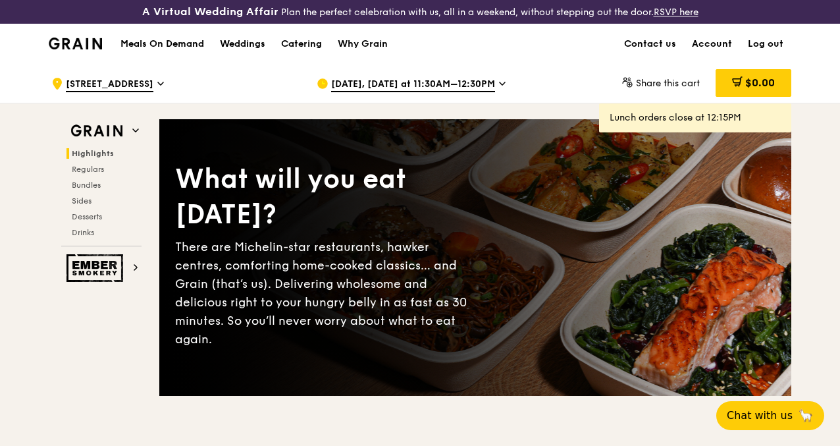
scroll to position [0, 0]
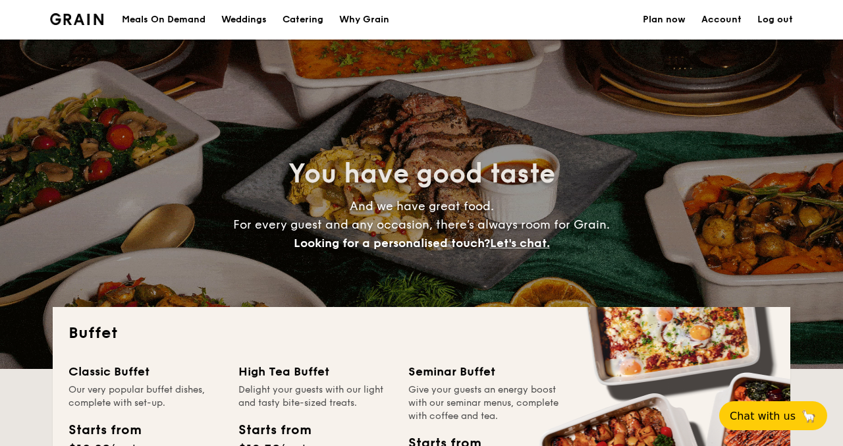
select select
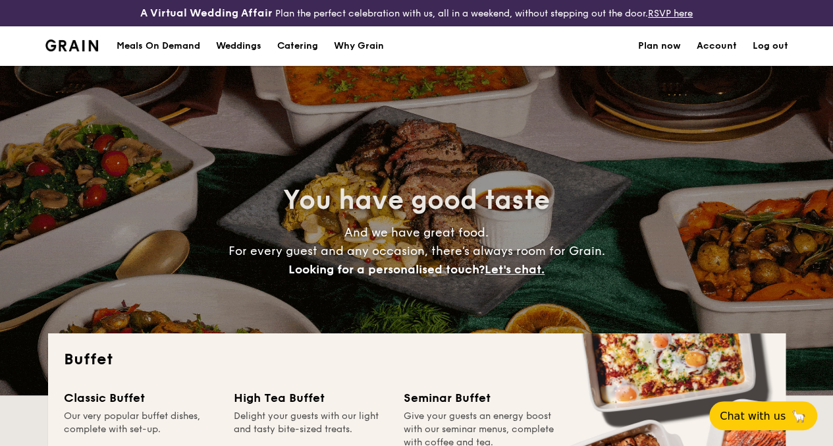
click at [724, 55] on link "Account" at bounding box center [717, 46] width 40 height 40
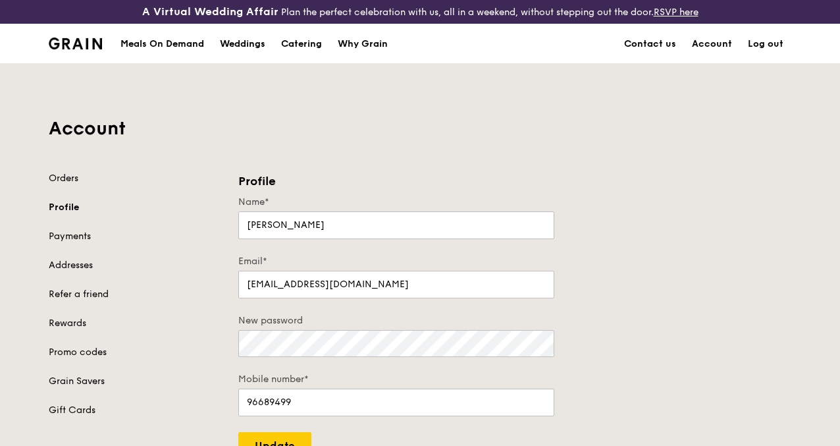
click at [84, 49] on img at bounding box center [75, 44] width 53 height 12
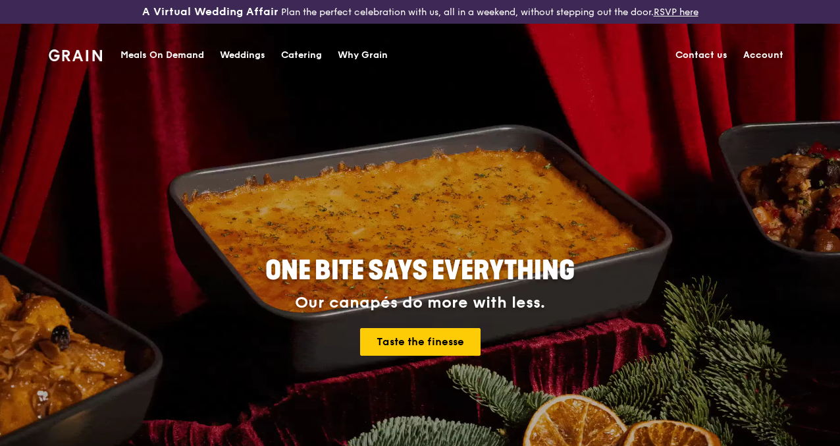
click at [763, 57] on link "Account" at bounding box center [764, 56] width 56 height 40
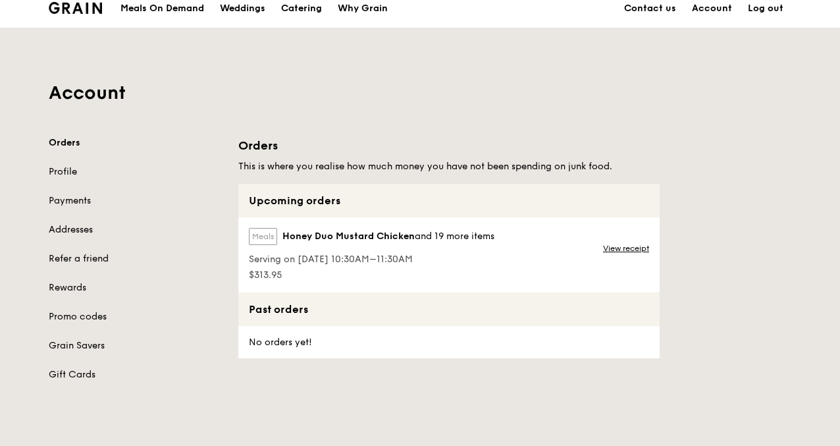
scroll to position [66, 0]
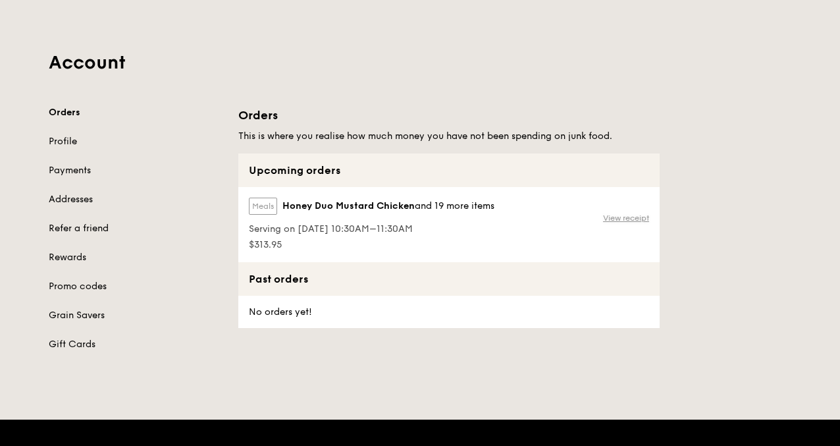
click at [622, 223] on link "View receipt" at bounding box center [626, 218] width 46 height 11
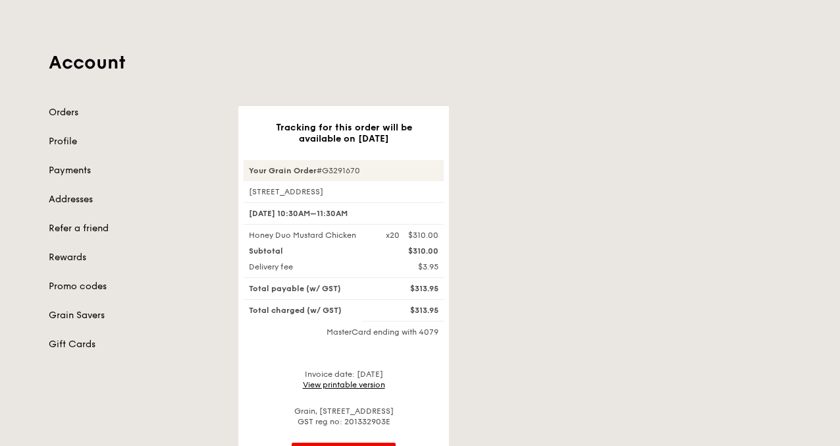
scroll to position [132, 0]
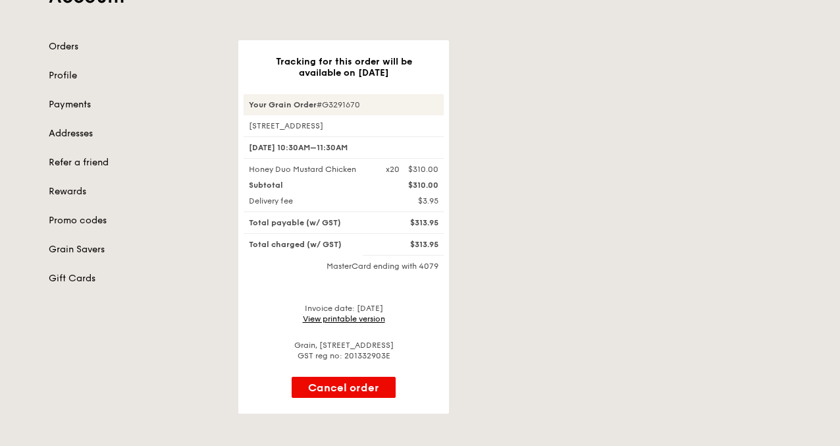
click at [327, 323] on link "View printable version" at bounding box center [344, 318] width 82 height 9
